Goal: Check status: Check status

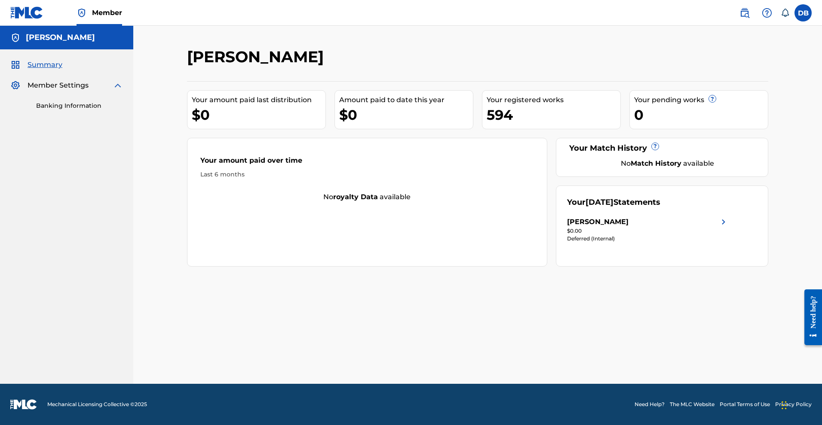
click at [800, 21] on label at bounding box center [802, 12] width 17 height 17
click at [803, 13] on input "DB DENISE L. BAKER, PA dbakerjd@gmail.com Notification Preferences Profile Log …" at bounding box center [803, 13] width 0 height 0
click at [710, 125] on p "Log out" at bounding box center [720, 122] width 20 height 8
click at [803, 13] on input "DB DENISE L. BAKER, PA dbakerjd@gmail.com Notification Preferences Profile Log …" at bounding box center [803, 13] width 0 height 0
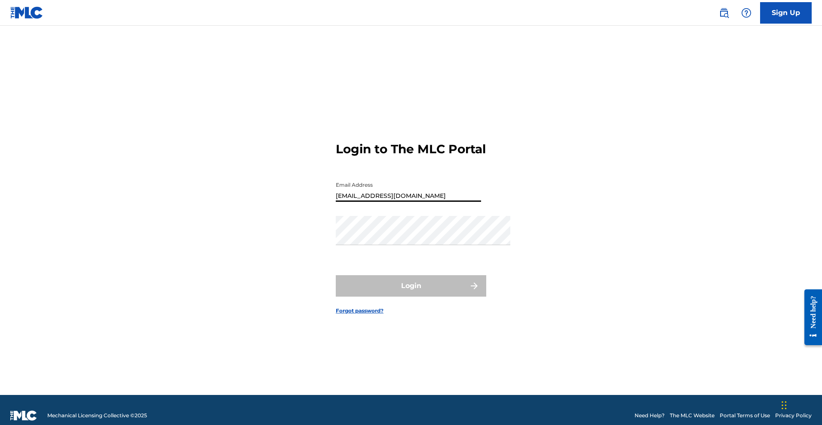
type input "[EMAIL_ADDRESS][DOMAIN_NAME]"
click at [612, 94] on div "Login to The MLC Portal Email Address dbakerjd@gmail.com Password Login Forgot …" at bounding box center [411, 221] width 602 height 348
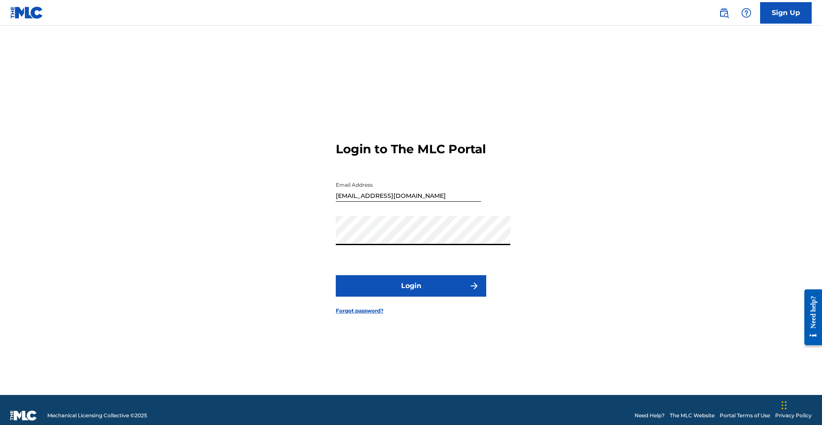
click at [436, 297] on button "Login" at bounding box center [411, 285] width 150 height 21
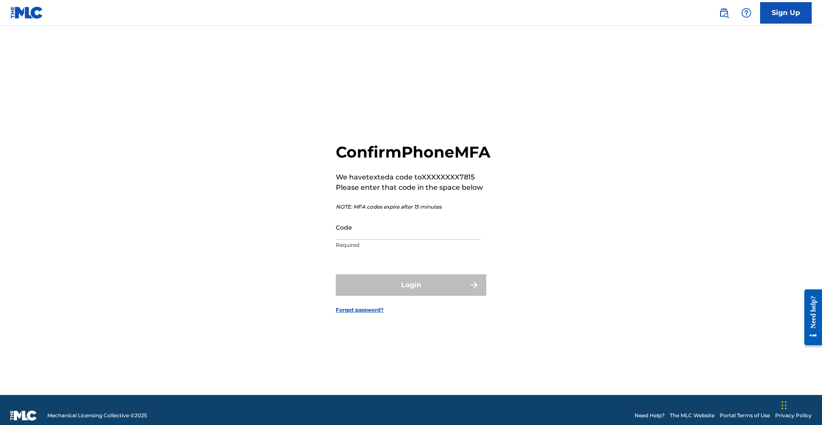
click at [427, 220] on input "Code" at bounding box center [408, 227] width 145 height 24
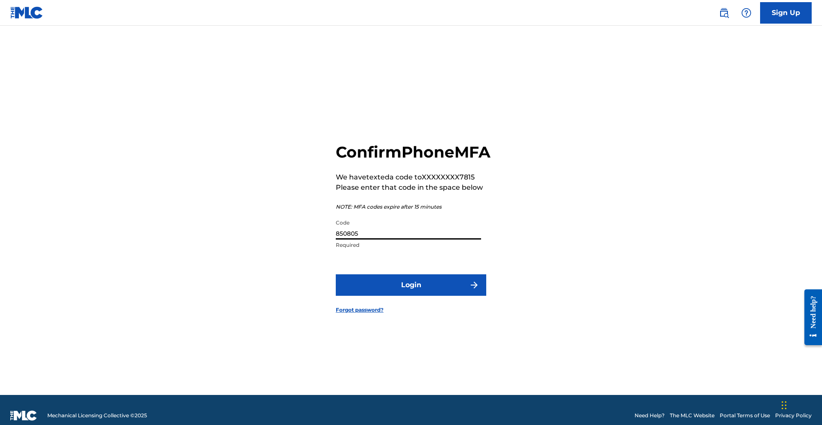
type input "850805"
click at [446, 296] on button "Login" at bounding box center [411, 285] width 150 height 21
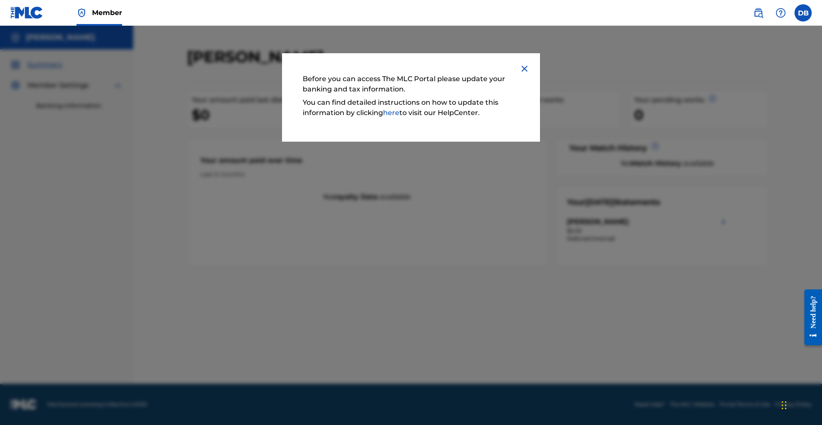
click at [529, 74] on img at bounding box center [524, 69] width 10 height 10
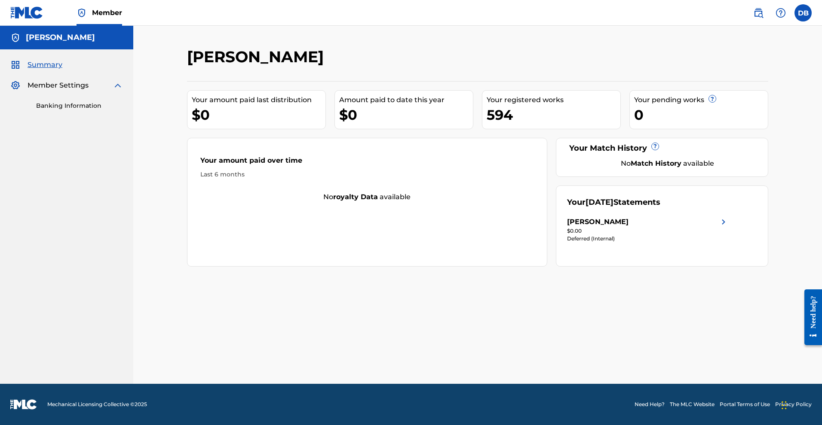
click at [728, 227] on img at bounding box center [723, 222] width 10 height 10
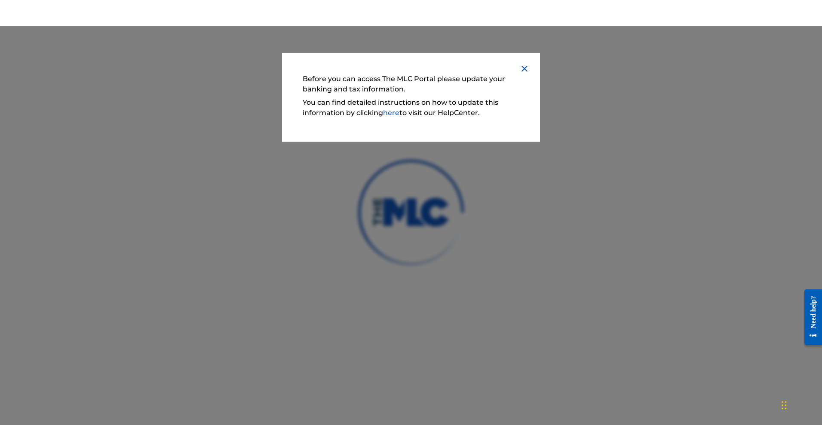
click at [529, 74] on img at bounding box center [524, 69] width 10 height 10
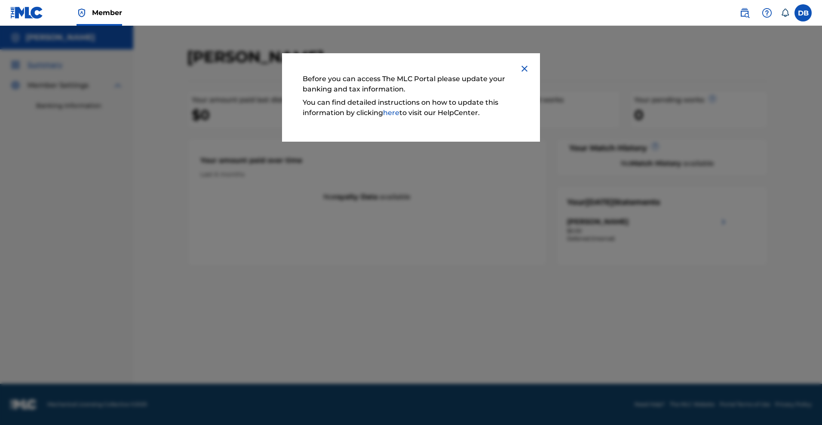
click at [529, 74] on img at bounding box center [524, 69] width 10 height 10
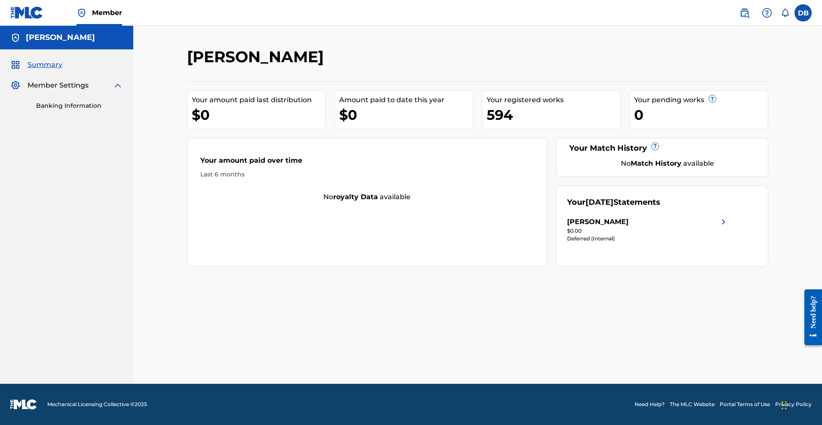
click at [728, 227] on img at bounding box center [723, 222] width 10 height 10
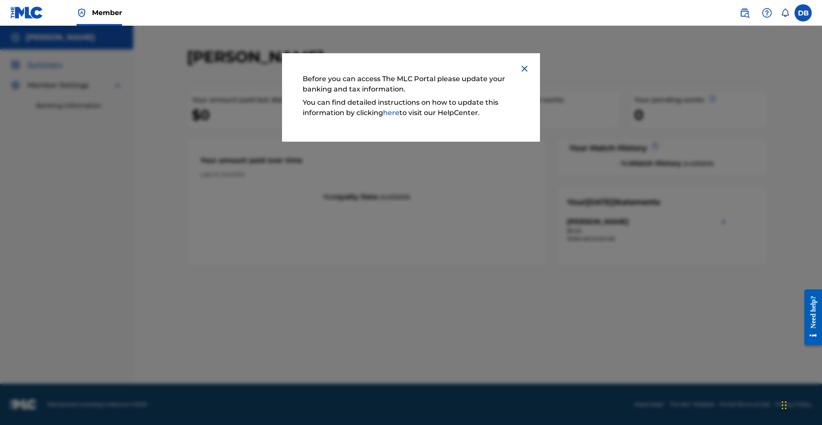
click at [529, 74] on img at bounding box center [524, 69] width 10 height 10
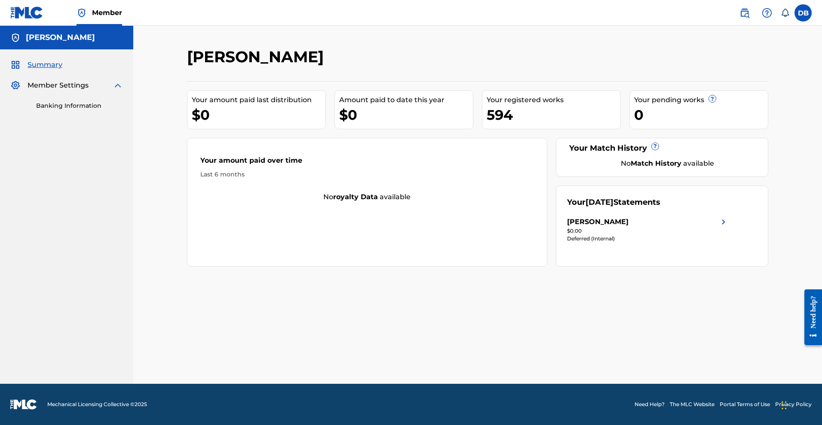
click at [123, 91] on img at bounding box center [118, 85] width 10 height 10
click at [69, 91] on span "Member Settings" at bounding box center [58, 85] width 61 height 10
click at [123, 91] on img at bounding box center [118, 85] width 10 height 10
click at [728, 227] on div "[PERSON_NAME]" at bounding box center [648, 222] width 162 height 10
